Goal: Information Seeking & Learning: Check status

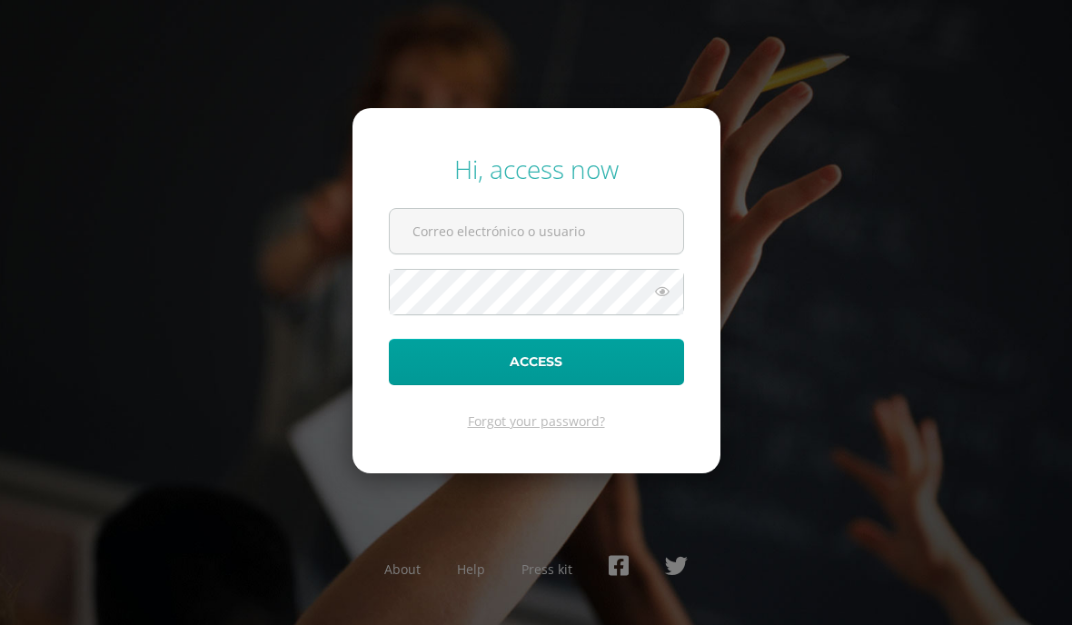
type input "santiagocorzo@colegiovalles.com"
click at [574, 385] on button "Access" at bounding box center [536, 362] width 295 height 46
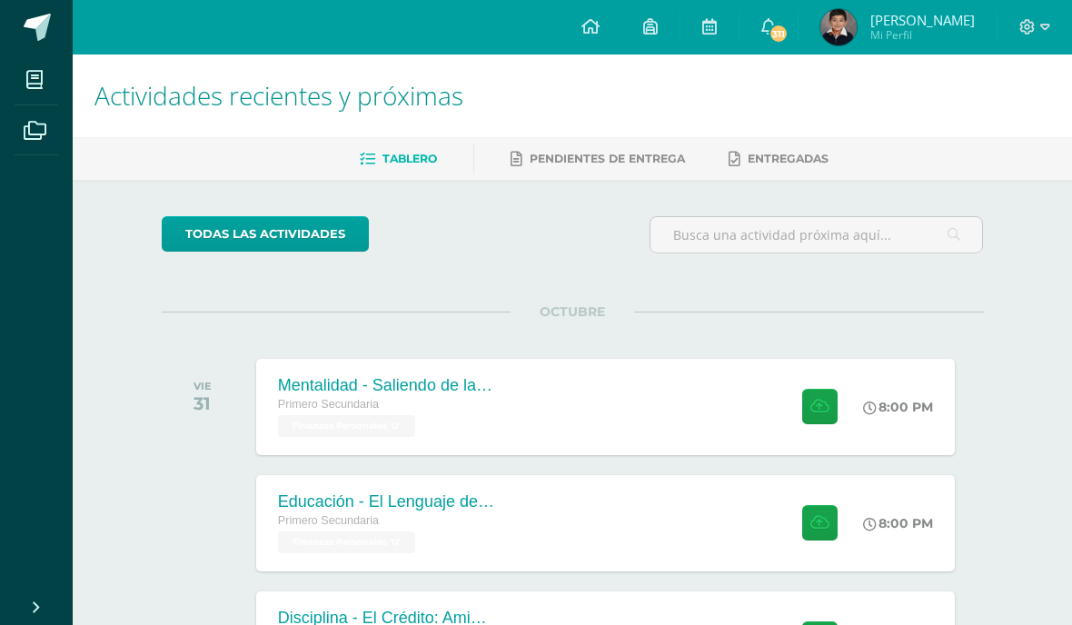
click at [385, 418] on span "Finanzas Personales 'U'" at bounding box center [346, 426] width 137 height 22
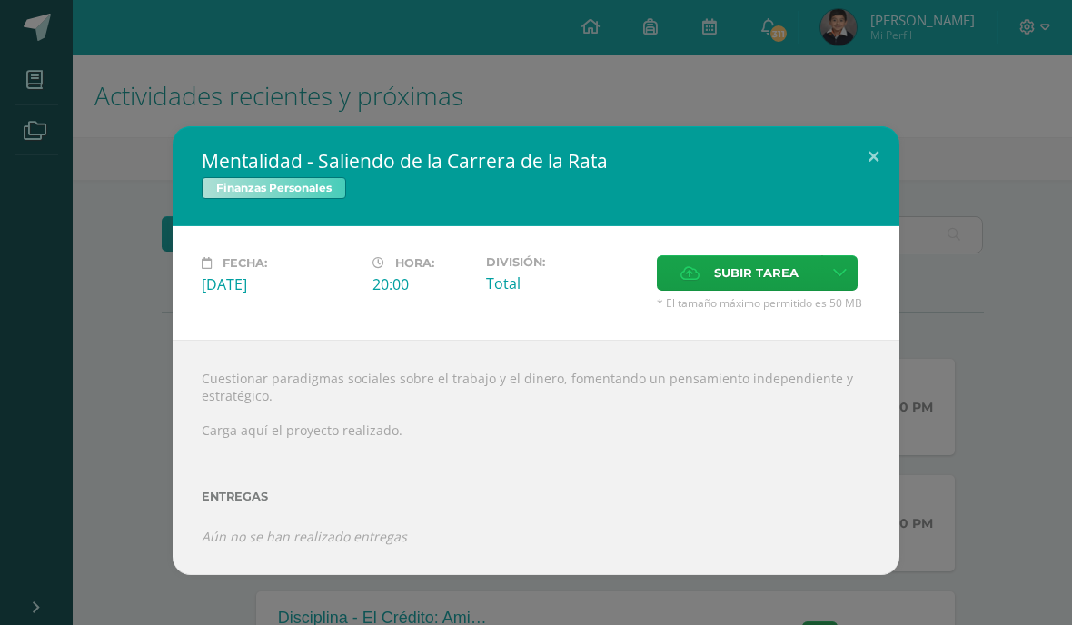
click at [876, 150] on button at bounding box center [874, 157] width 52 height 62
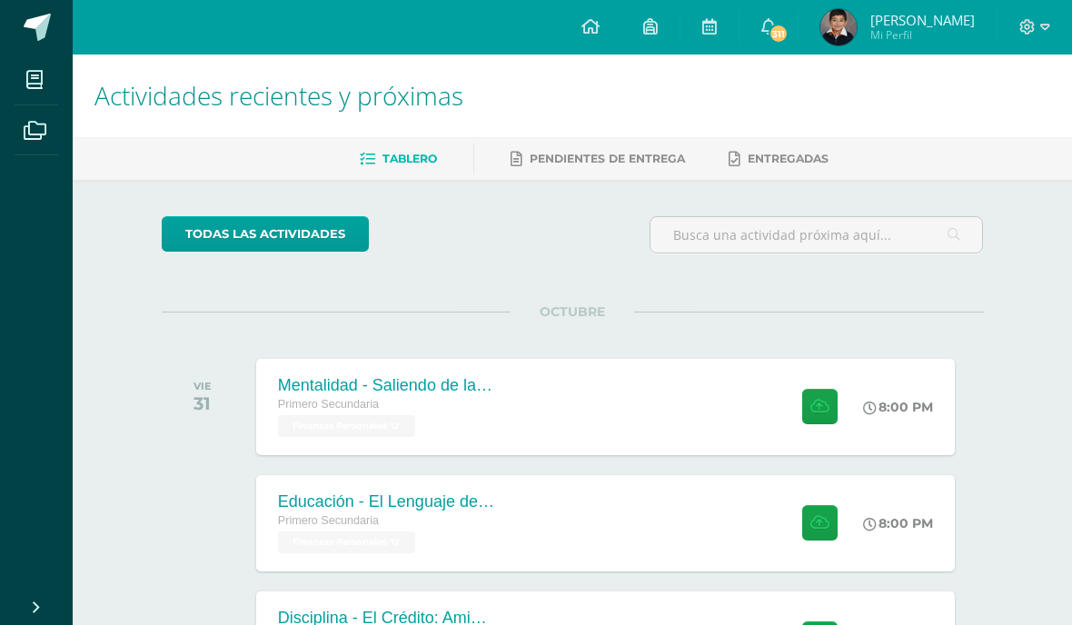
click at [611, 508] on div "Educación - El Lenguaje del Dinero Primero Secundaria Finanzas Personales 'U' 8…" at bounding box center [605, 523] width 699 height 96
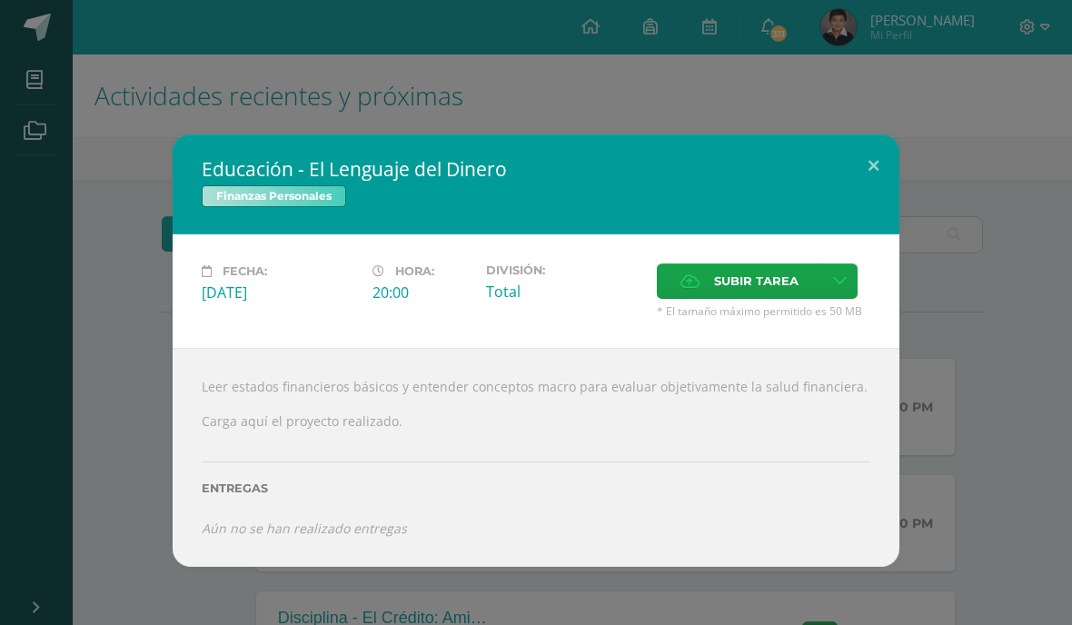
click at [871, 167] on button at bounding box center [874, 165] width 52 height 62
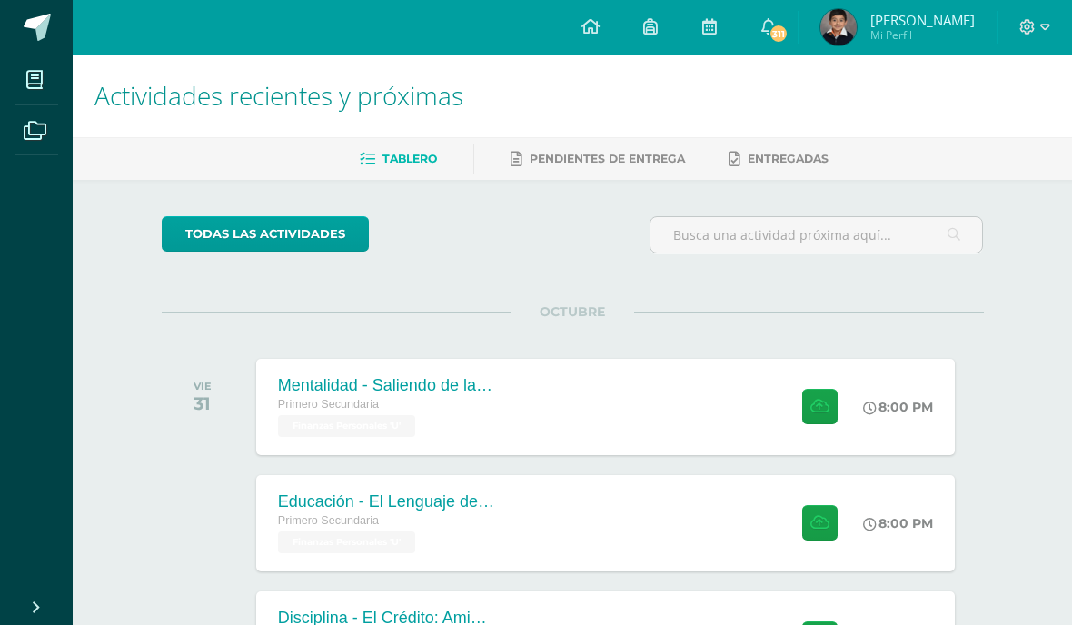
click at [896, 30] on span "Mi Perfil" at bounding box center [922, 34] width 104 height 15
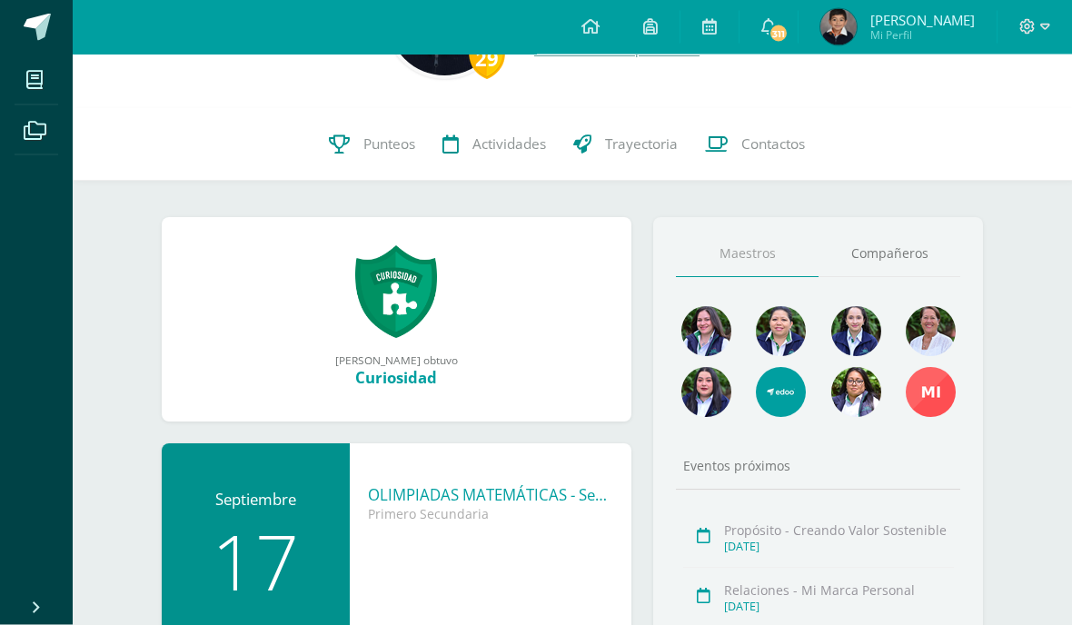
scroll to position [125, 0]
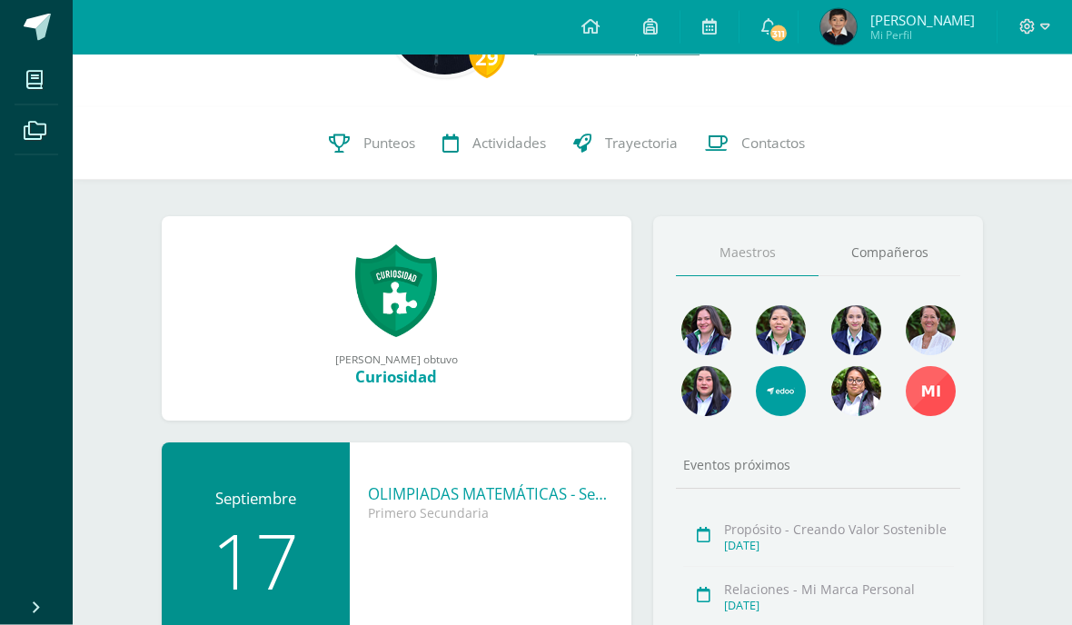
click at [385, 154] on link "Punteos" at bounding box center [372, 144] width 114 height 73
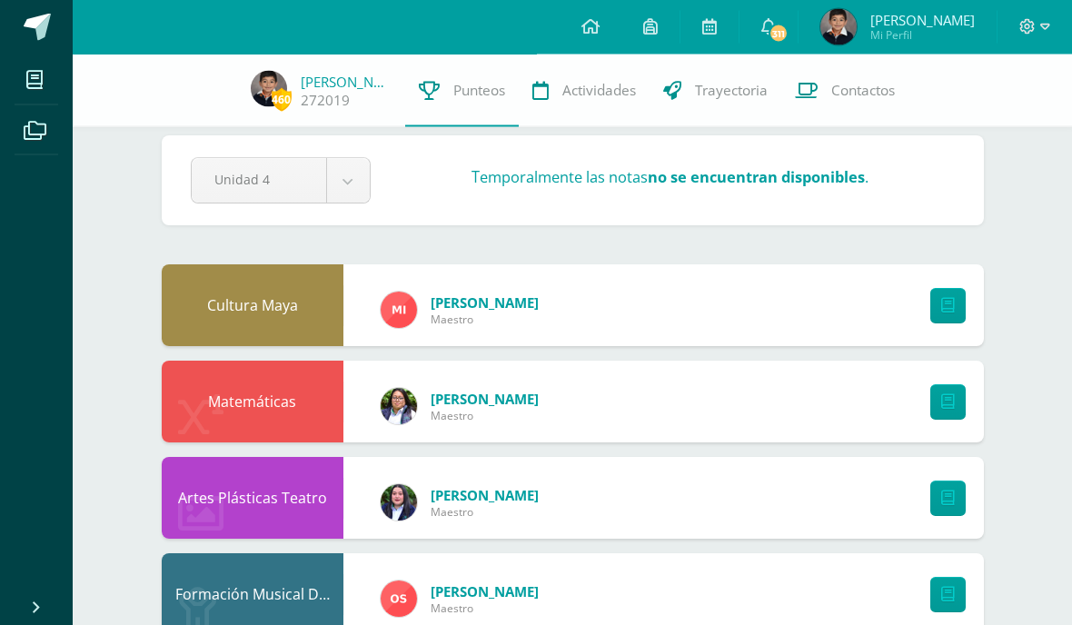
scroll to position [18, 0]
